Goal: Information Seeking & Learning: Learn about a topic

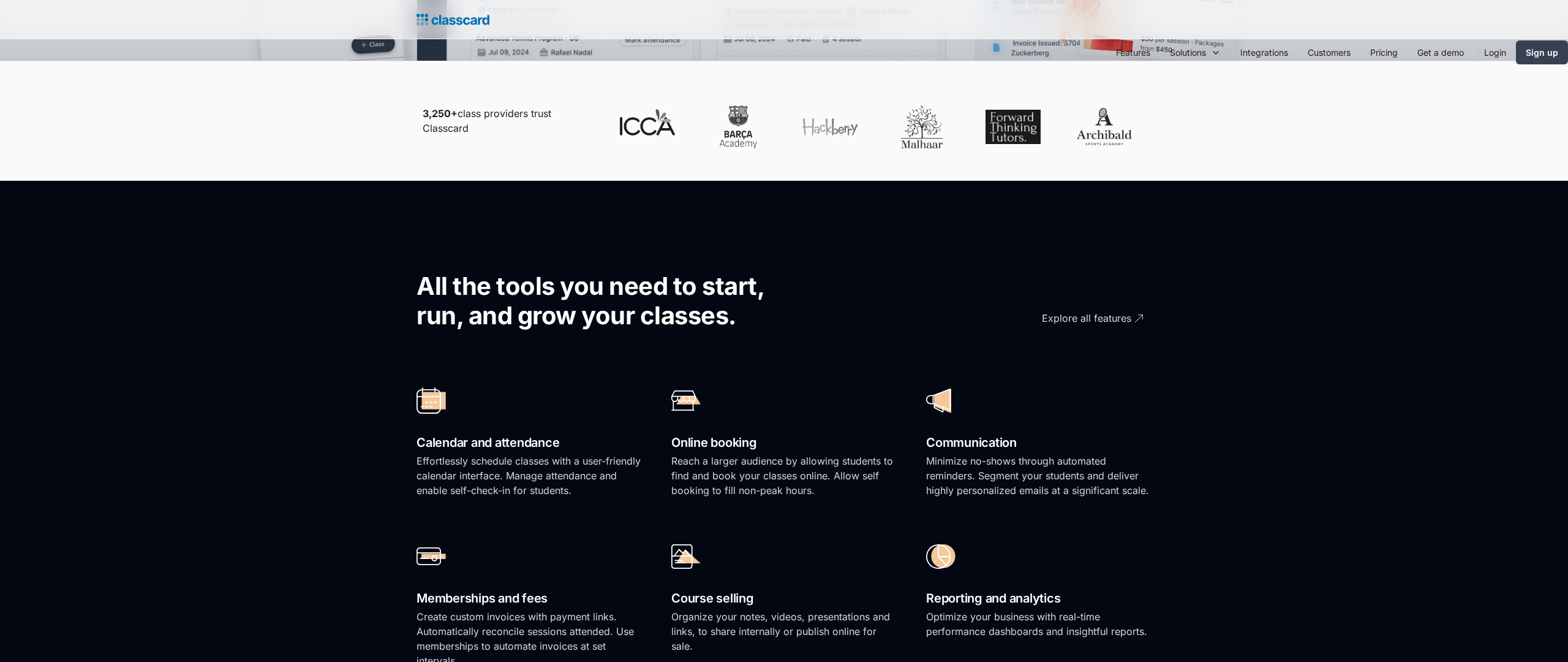
scroll to position [1233, 0]
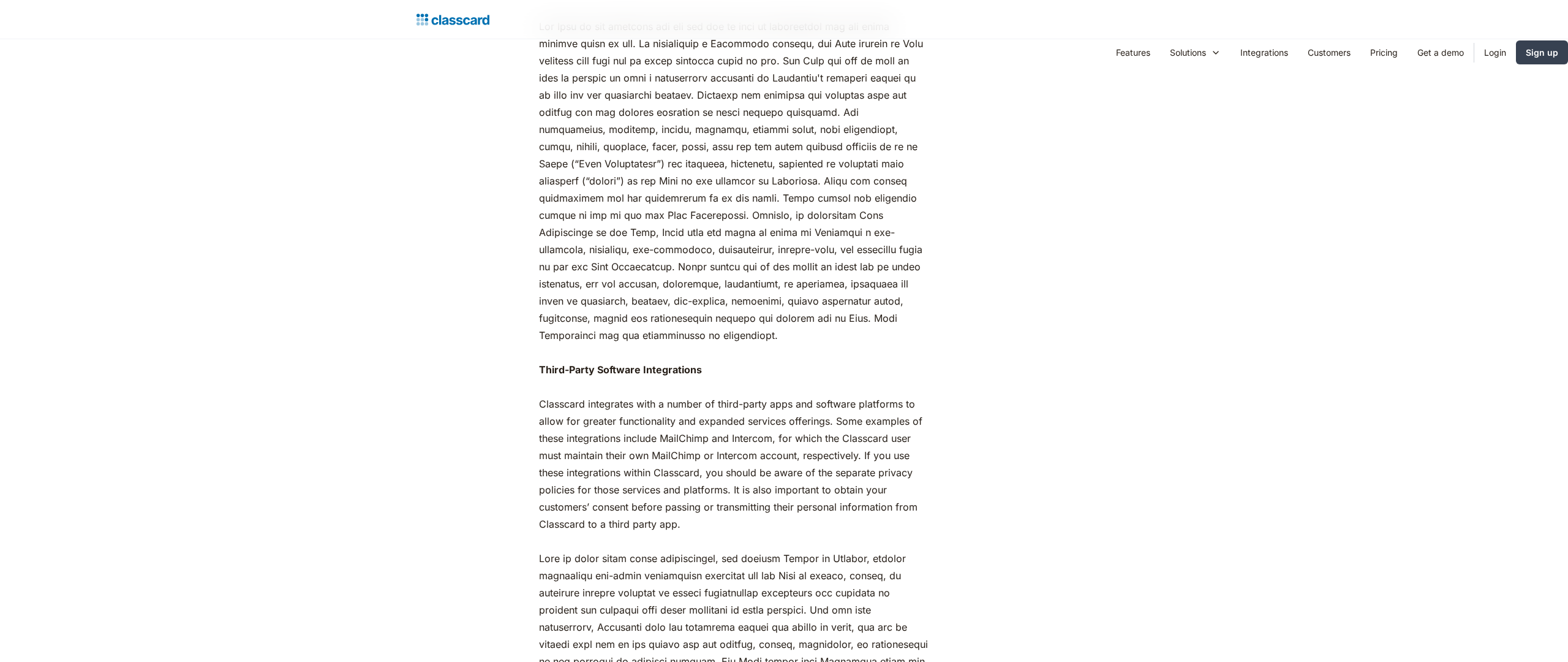
scroll to position [1233, 0]
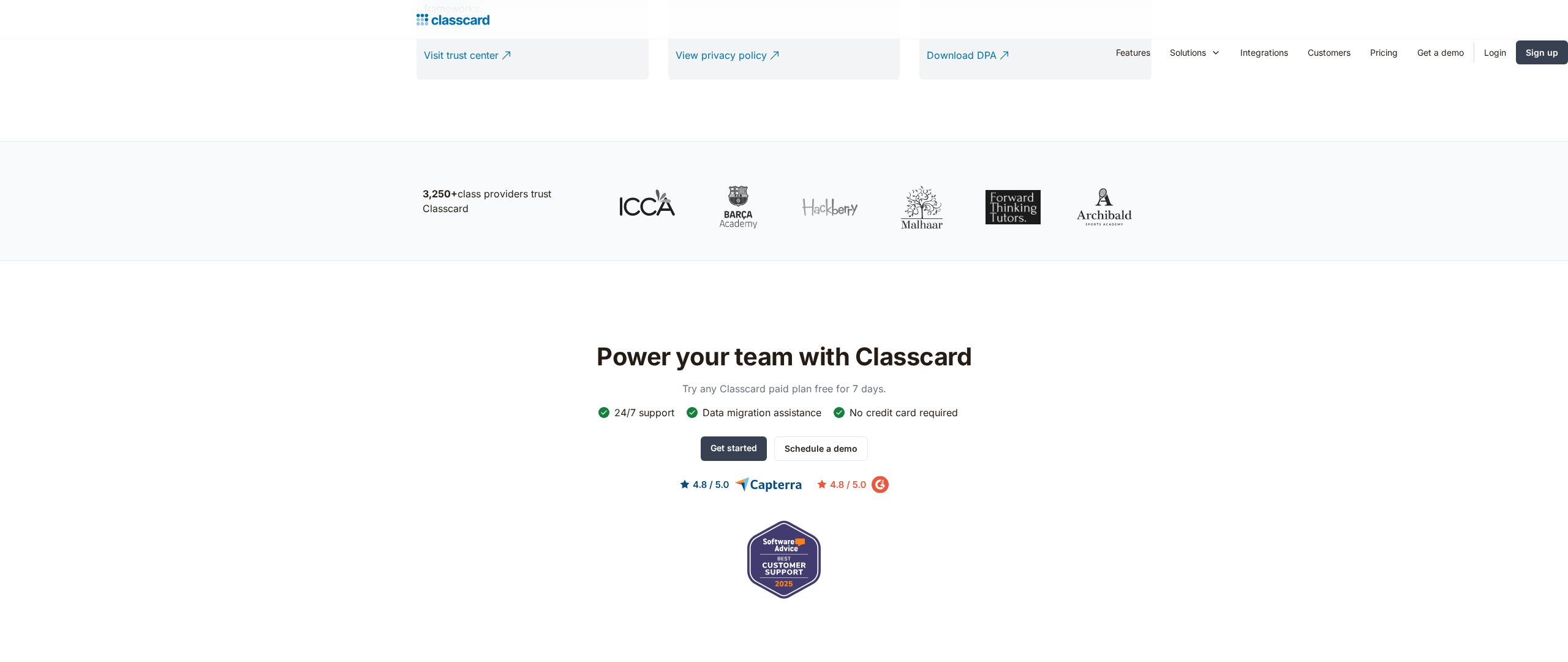
scroll to position [1662, 0]
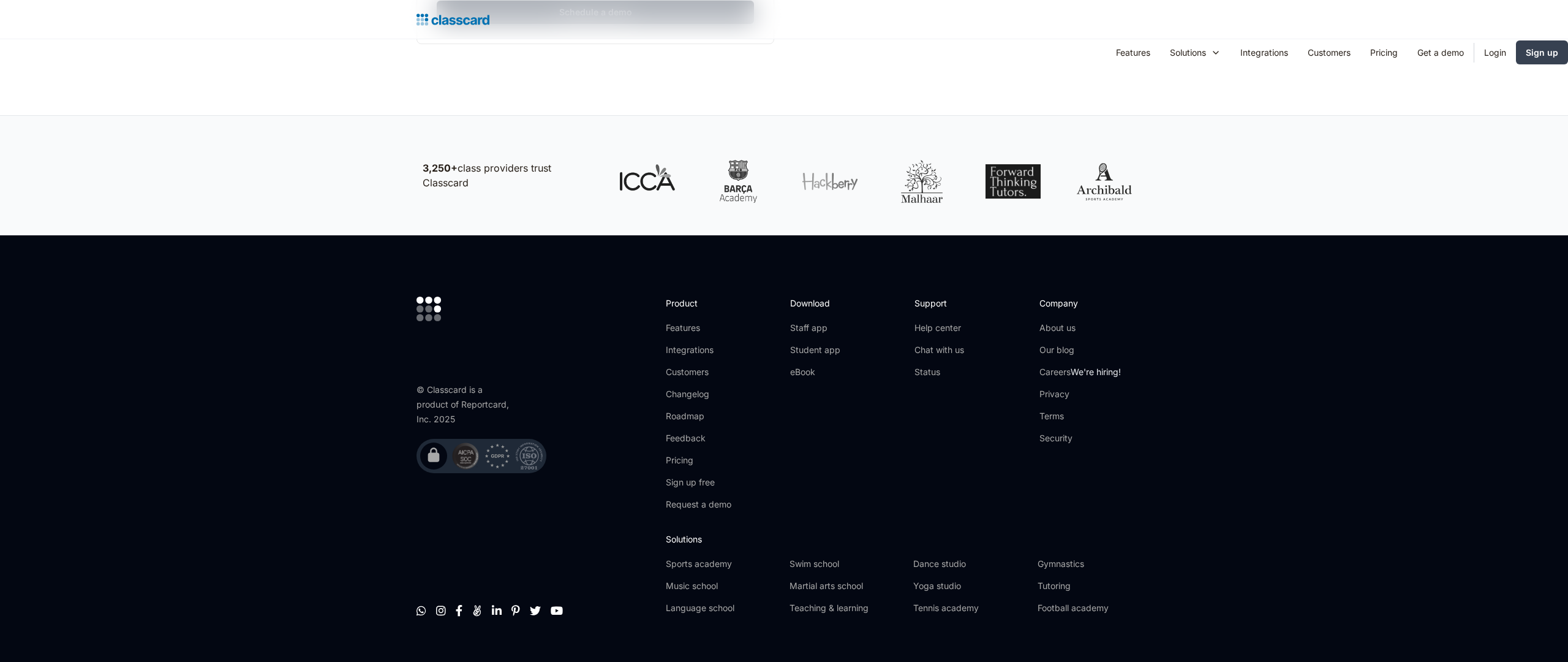
scroll to position [659, 0]
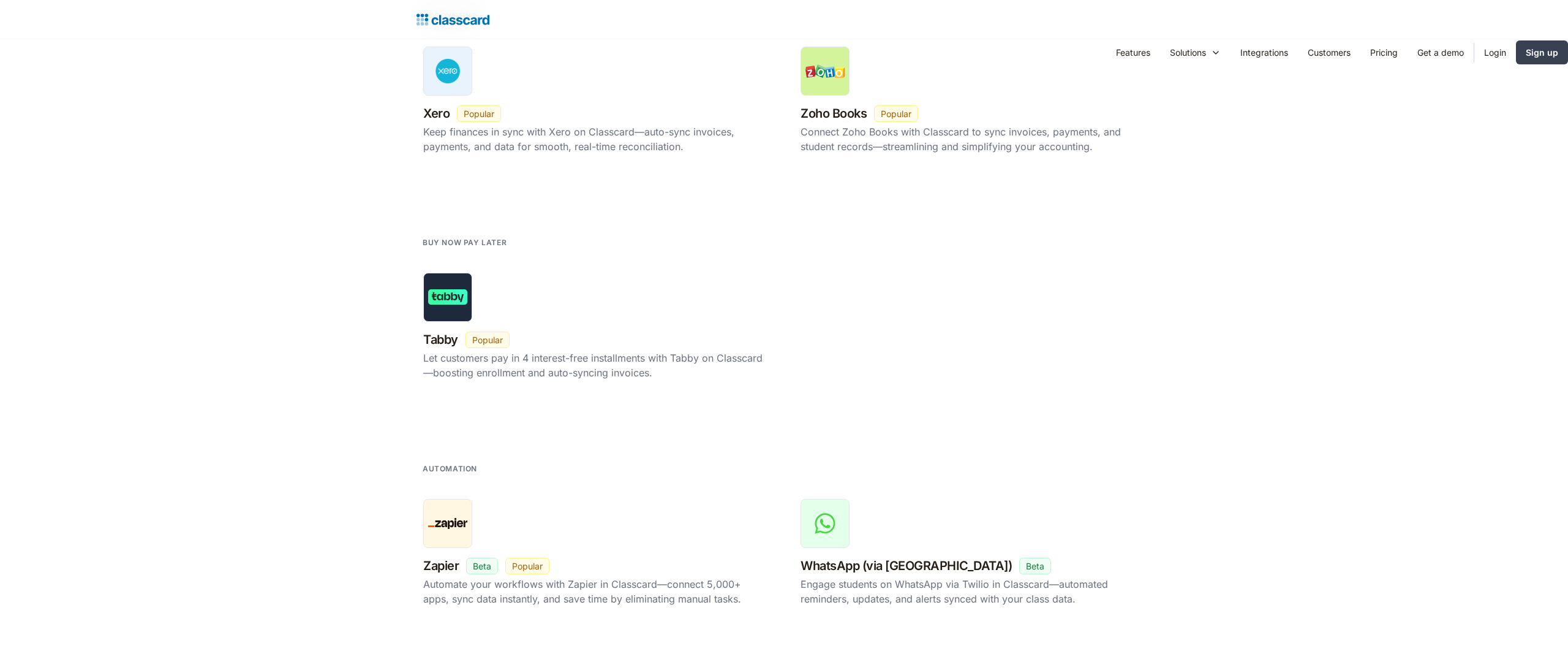
scroll to position [2427, 0]
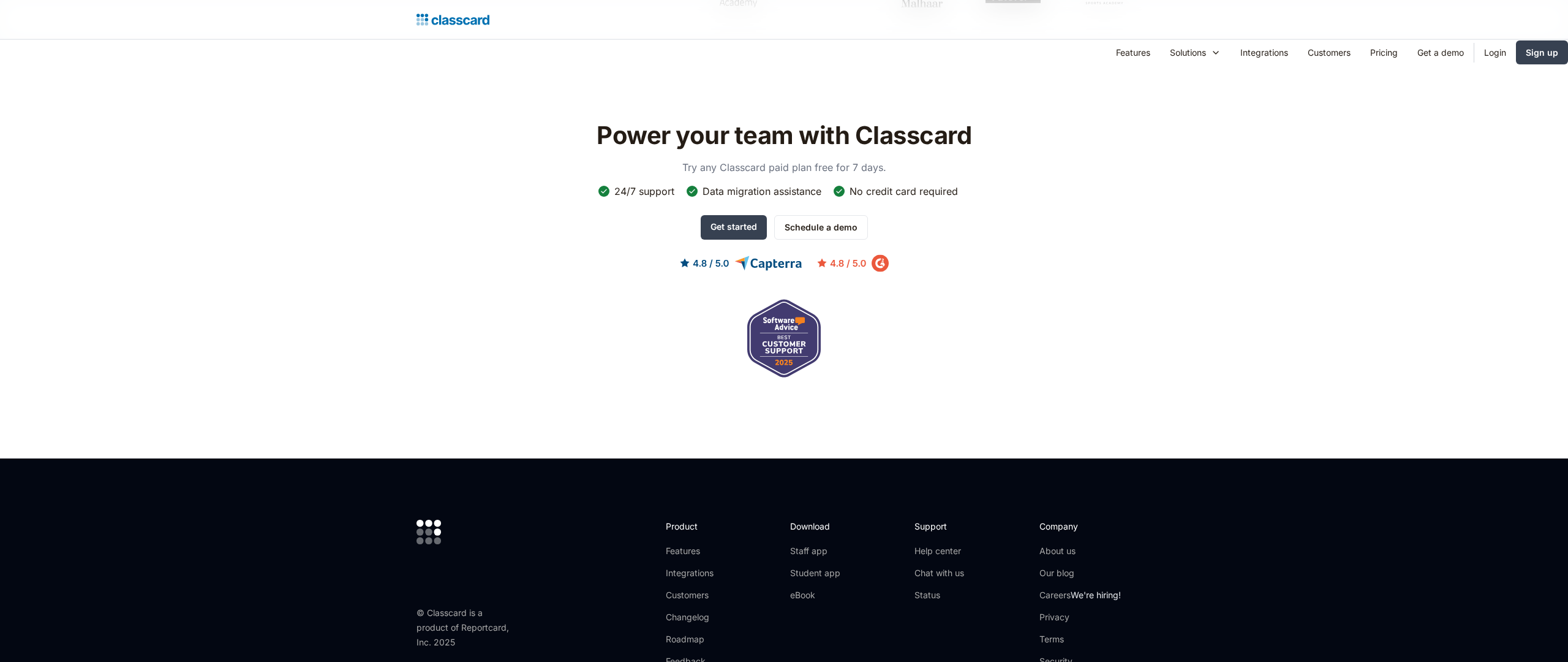
scroll to position [883, 0]
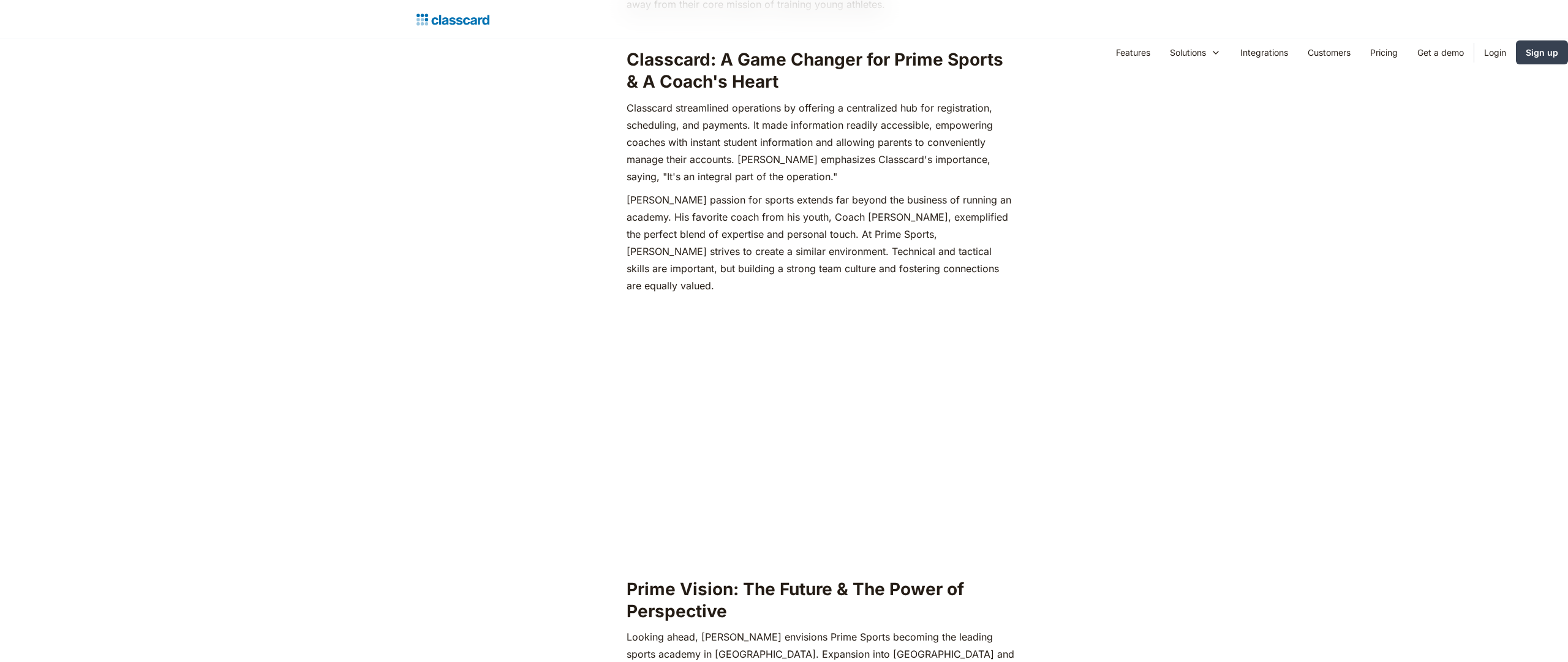
scroll to position [1830, 0]
